Goal: Find specific page/section: Find specific page/section

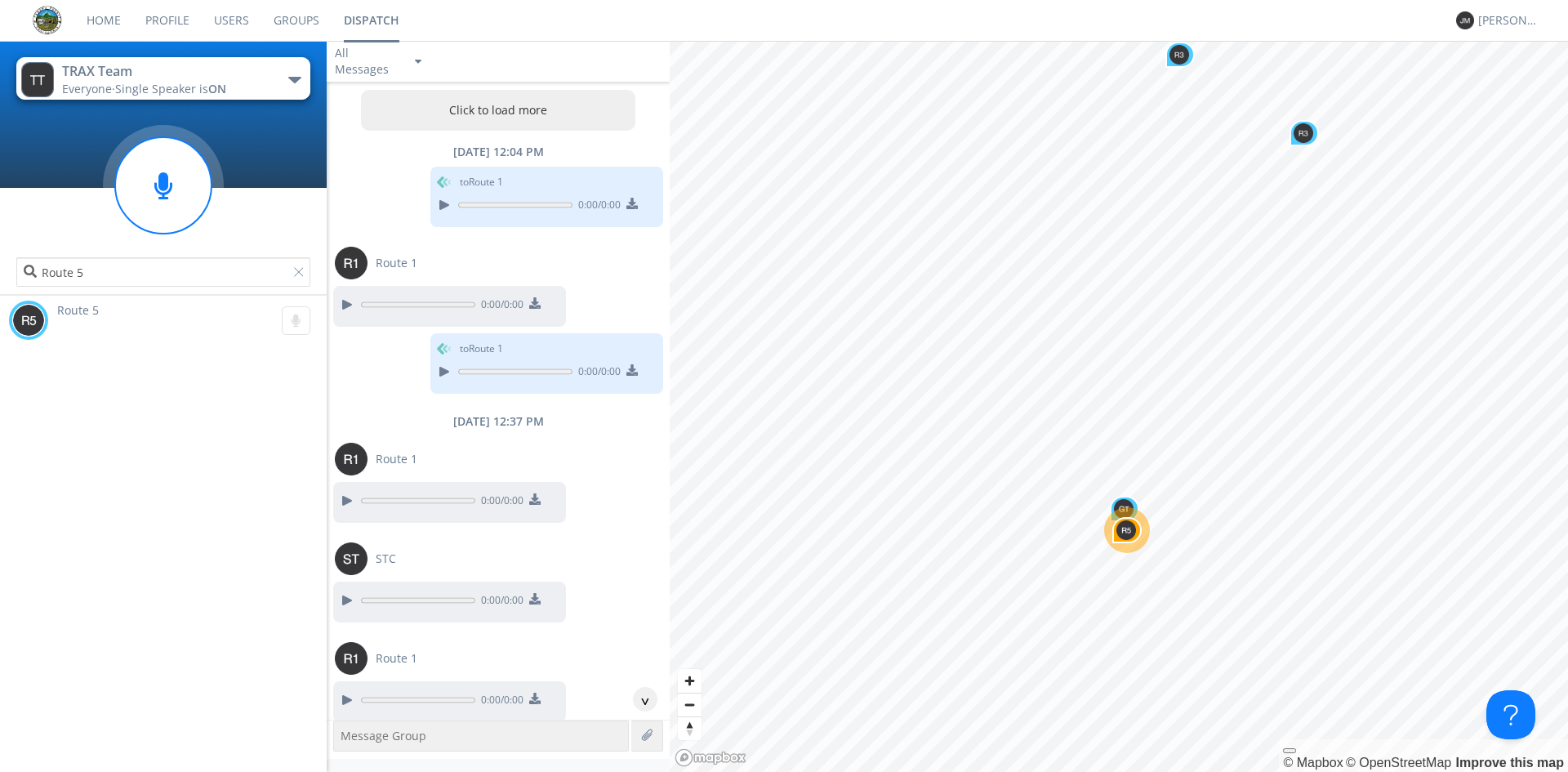
scroll to position [2086, 0]
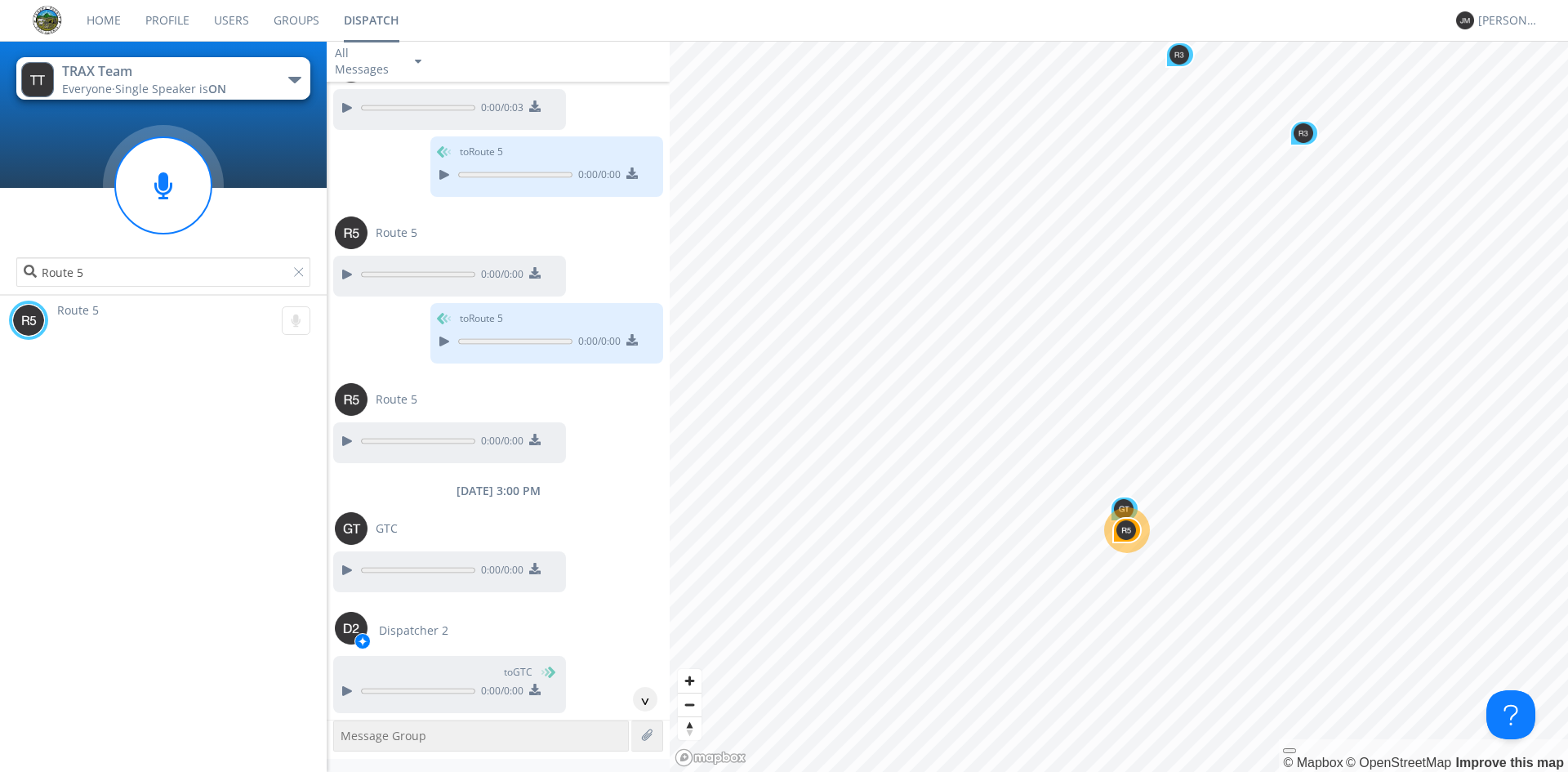
click at [156, 85] on span "Single Speaker is ON" at bounding box center [171, 88] width 111 height 16
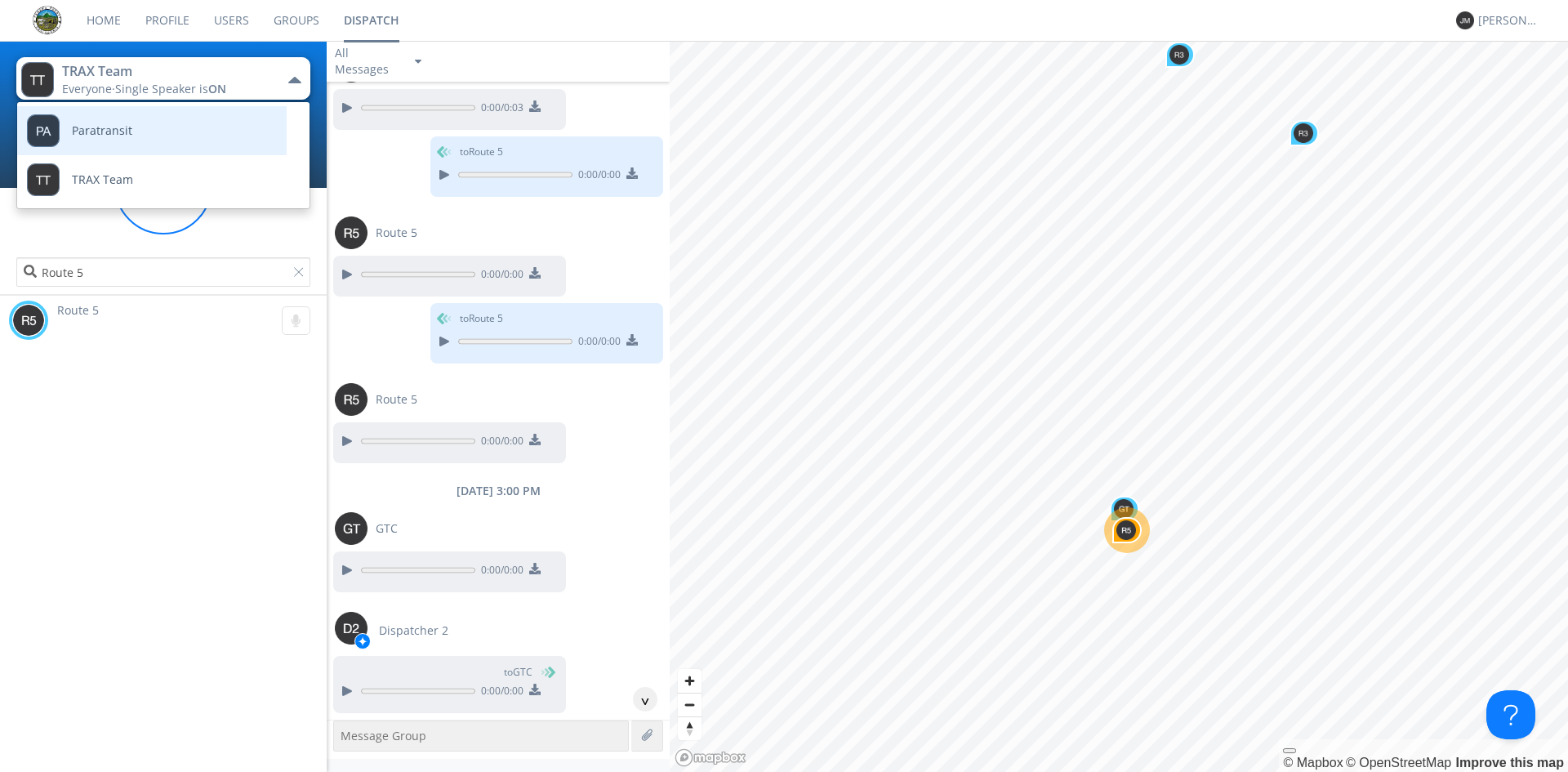
click at [136, 126] on link "Paratransit" at bounding box center [140, 130] width 245 height 49
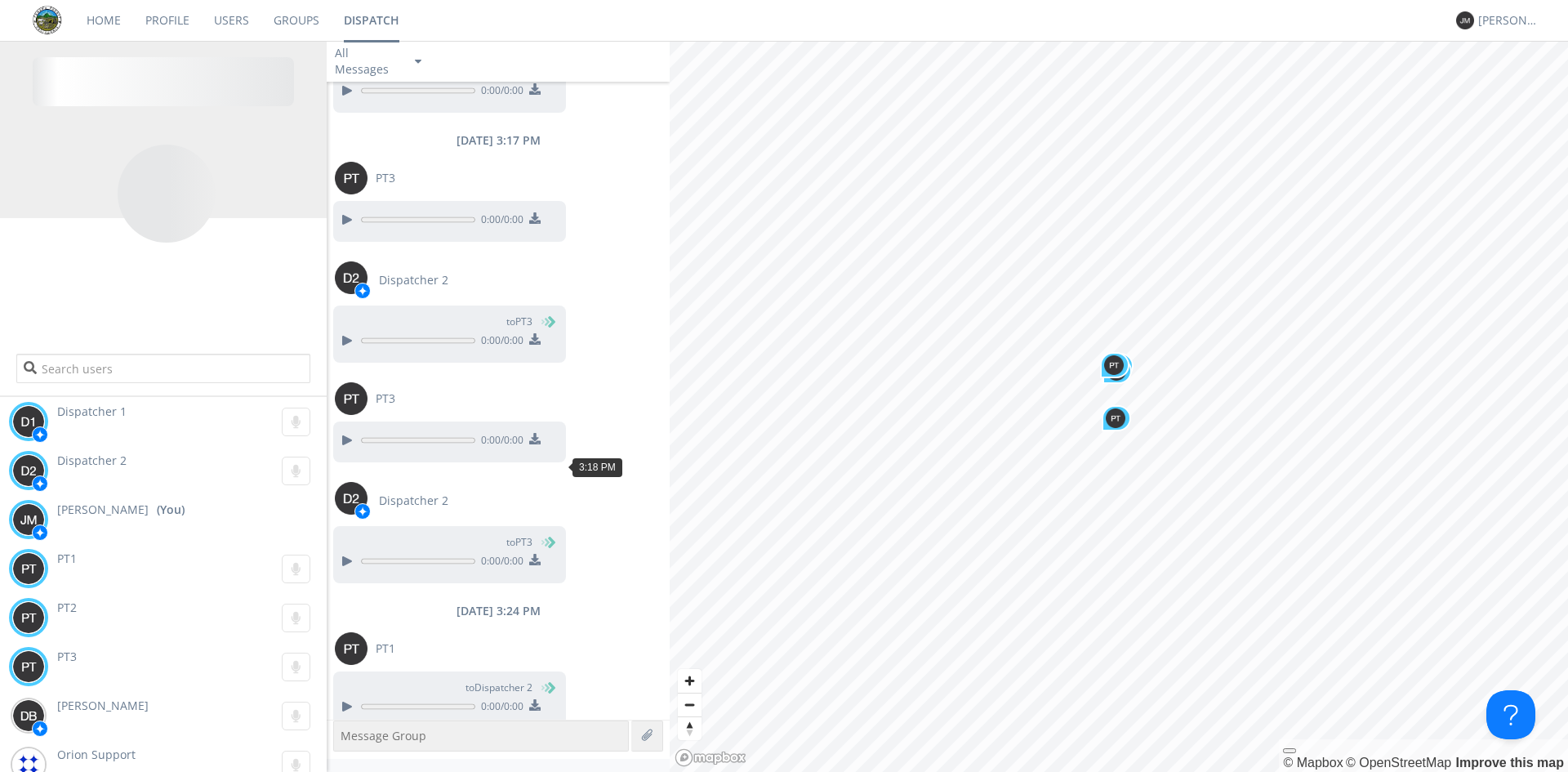
scroll to position [1807, 0]
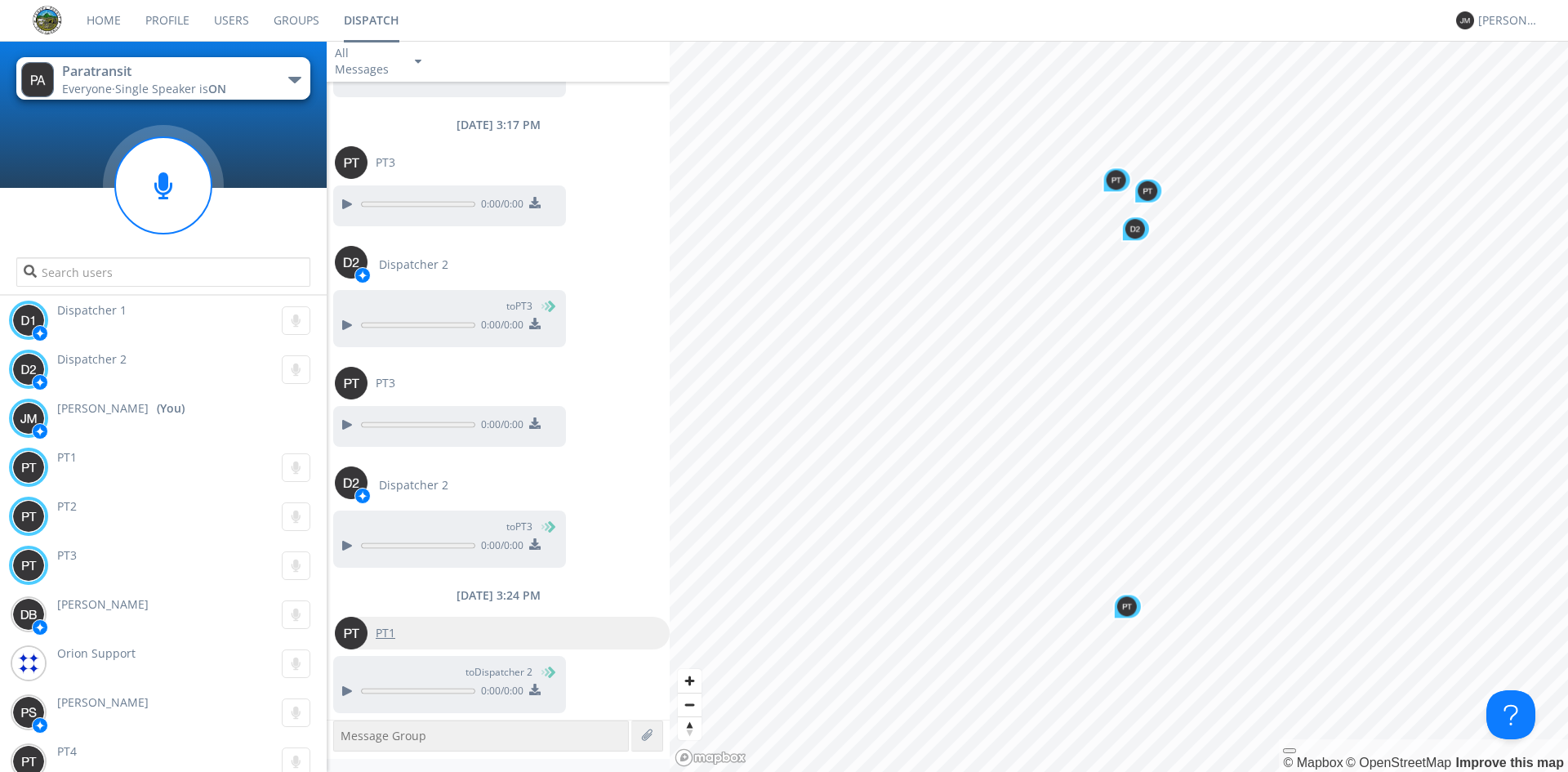
click at [397, 623] on div "PT1" at bounding box center [385, 633] width 36 height 33
type input "PT1"
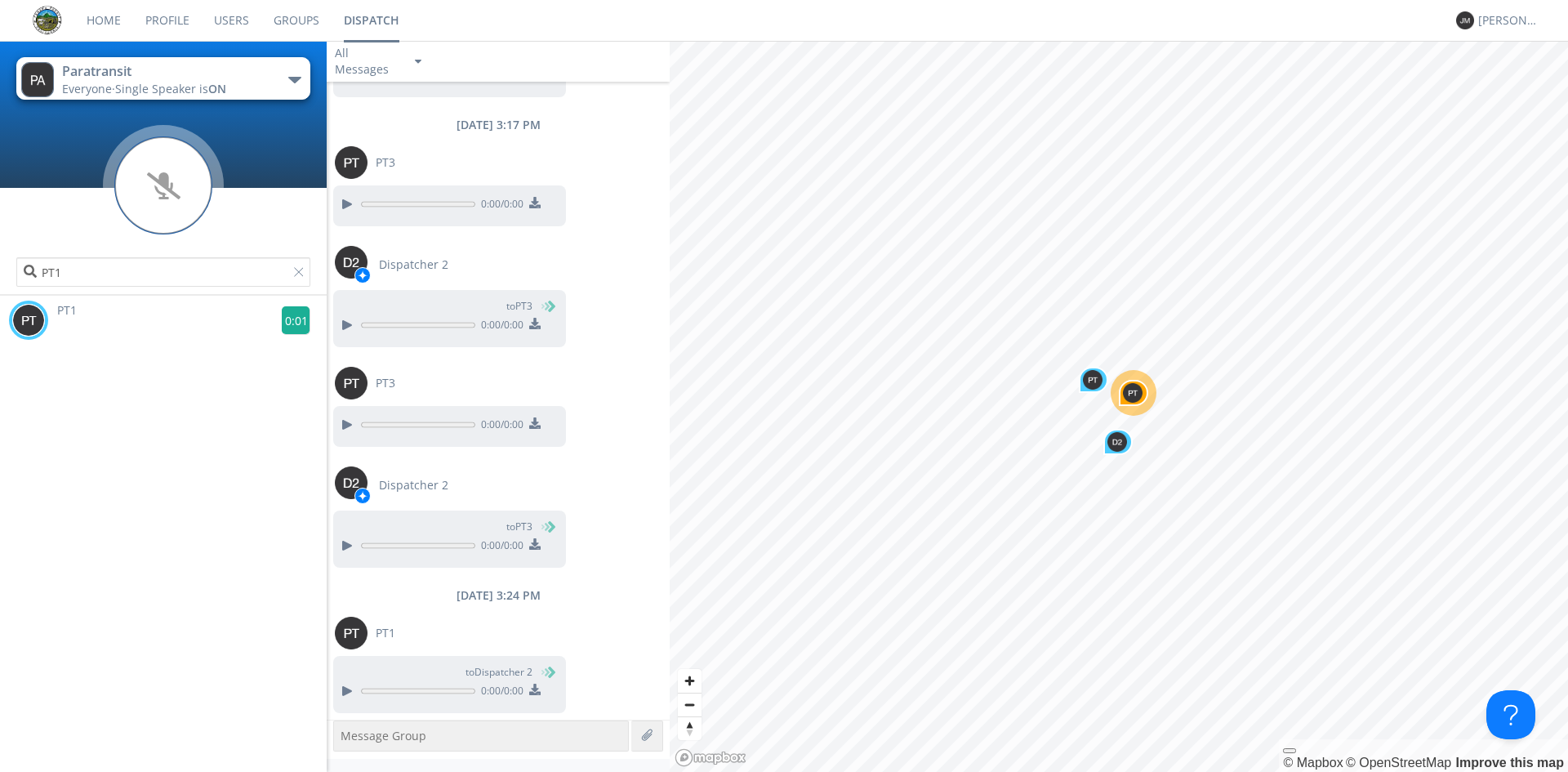
click at [285, 318] on g at bounding box center [295, 319] width 28 height 28
click at [290, 319] on g at bounding box center [295, 319] width 28 height 28
click at [347, 693] on div at bounding box center [346, 690] width 19 height 19
click at [347, 690] on div at bounding box center [346, 690] width 19 height 19
